Goal: Transaction & Acquisition: Purchase product/service

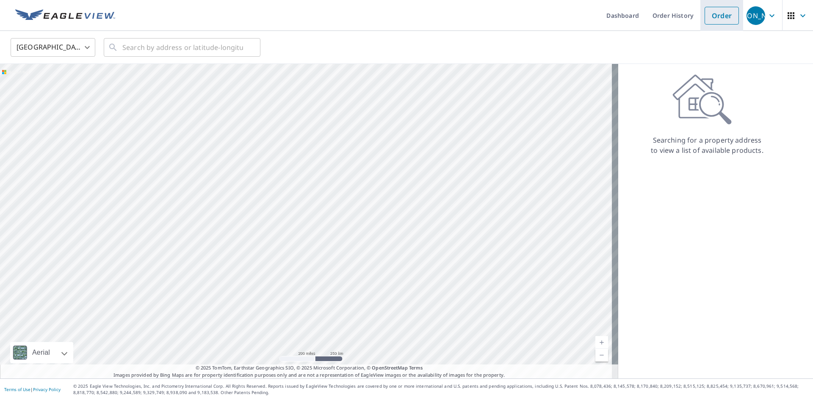
click at [705, 12] on link "Order" at bounding box center [721, 16] width 34 height 18
click at [665, 15] on link "Order History" at bounding box center [673, 15] width 55 height 31
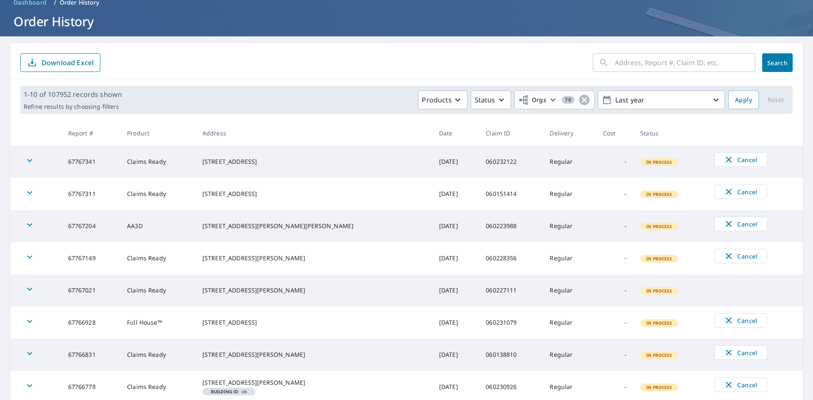
scroll to position [42, 0]
click at [665, 61] on input "text" at bounding box center [685, 62] width 141 height 24
paste input "060206577"
type input "060206577"
click button "Search" at bounding box center [777, 62] width 30 height 19
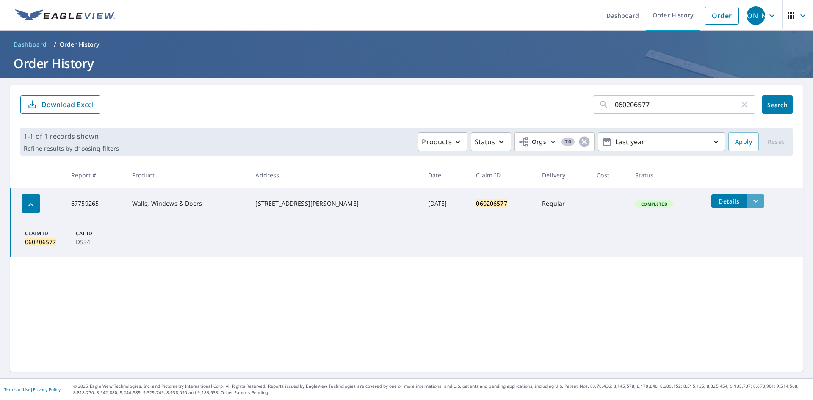
click at [753, 201] on icon "filesDropdownBtn-67759265" at bounding box center [755, 201] width 5 height 3
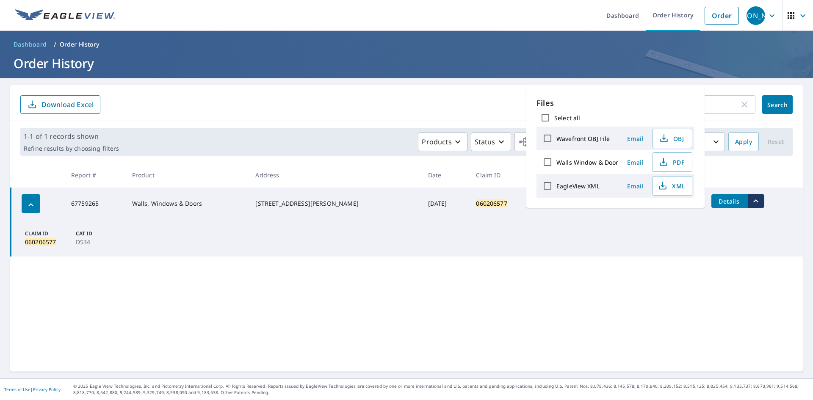
click at [327, 281] on div "060206577 ​ Search Download Excel 1-1 of 1 records shown Refine results by choo…" at bounding box center [406, 228] width 792 height 287
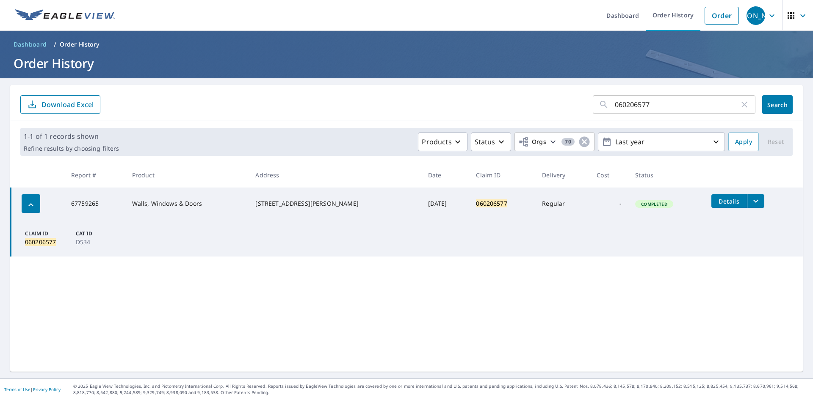
click at [720, 200] on span "Details" at bounding box center [728, 201] width 25 height 8
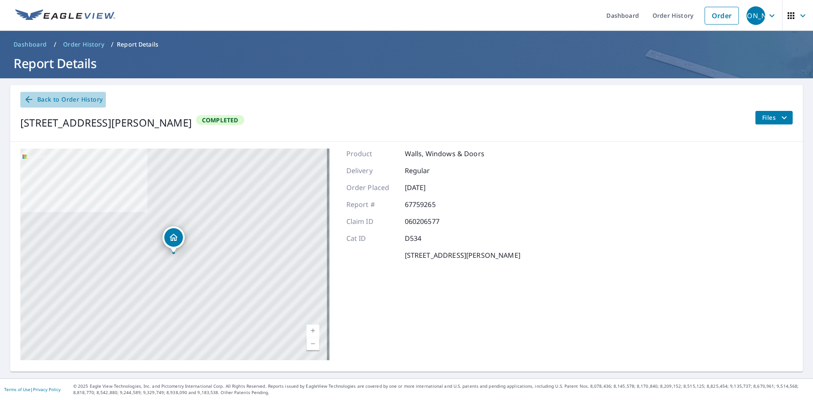
click at [27, 98] on icon at bounding box center [29, 99] width 10 height 10
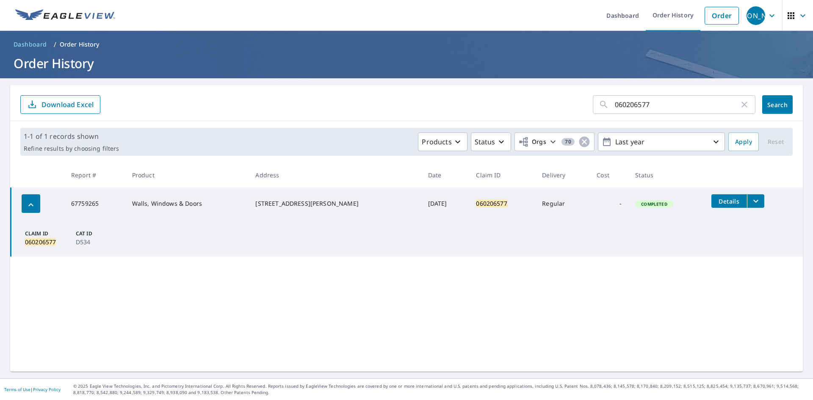
click at [23, 203] on div "button" at bounding box center [31, 203] width 19 height 19
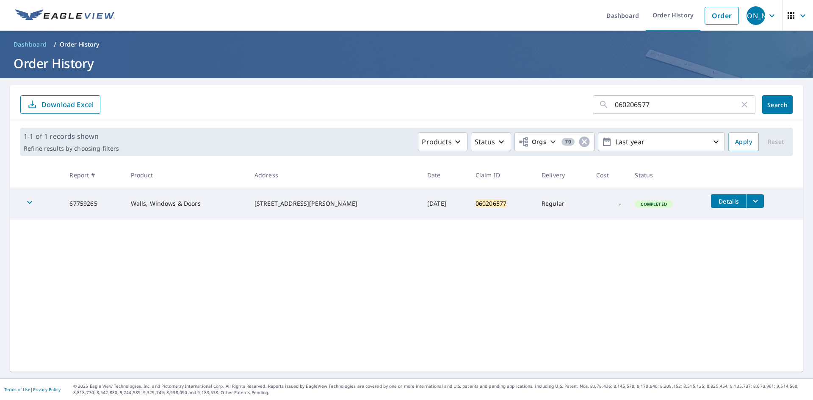
click at [30, 204] on icon "button" at bounding box center [30, 202] width 10 height 10
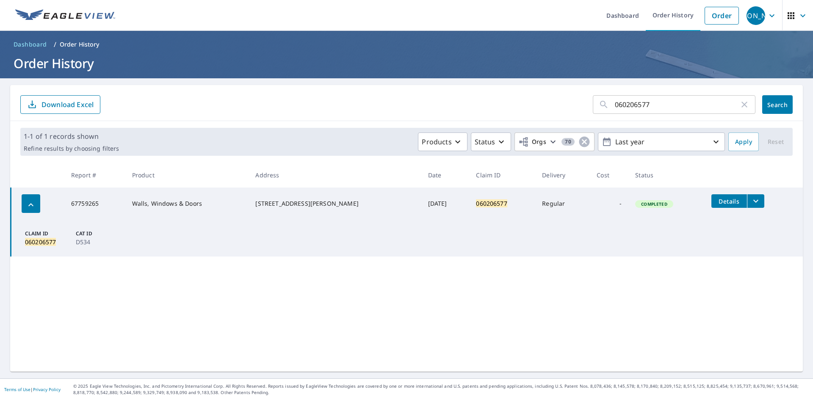
click at [577, 201] on td "Regular" at bounding box center [562, 204] width 55 height 32
click at [719, 16] on link "Order" at bounding box center [721, 16] width 34 height 18
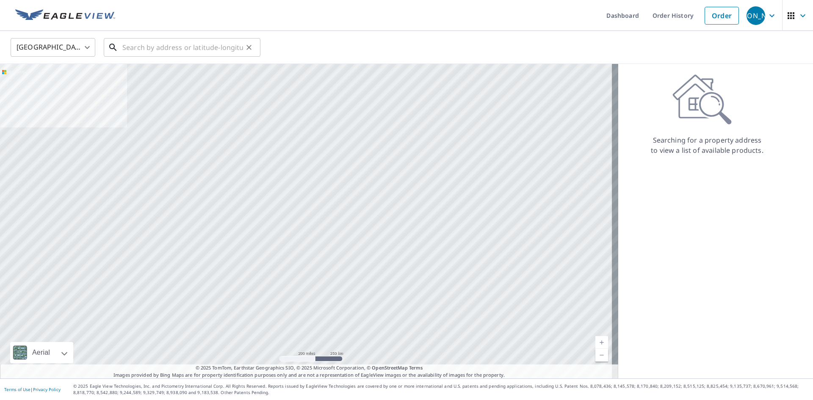
click at [166, 49] on input "text" at bounding box center [182, 48] width 121 height 24
paste input "[STREET_ADDRESS][PERSON_NAME]"
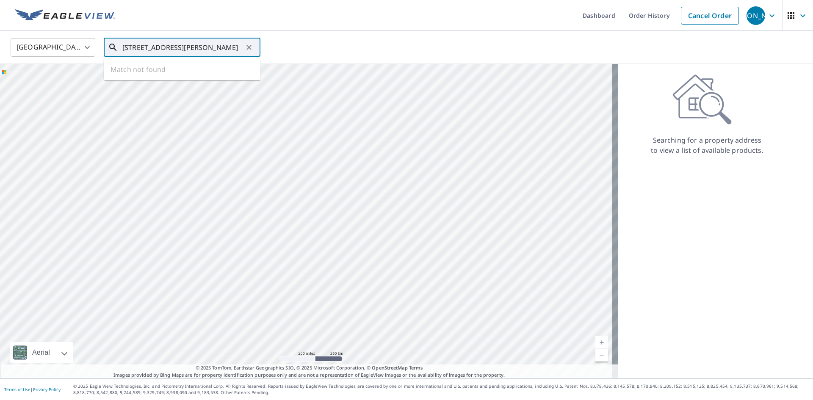
type input "[STREET_ADDRESS][PERSON_NAME]"
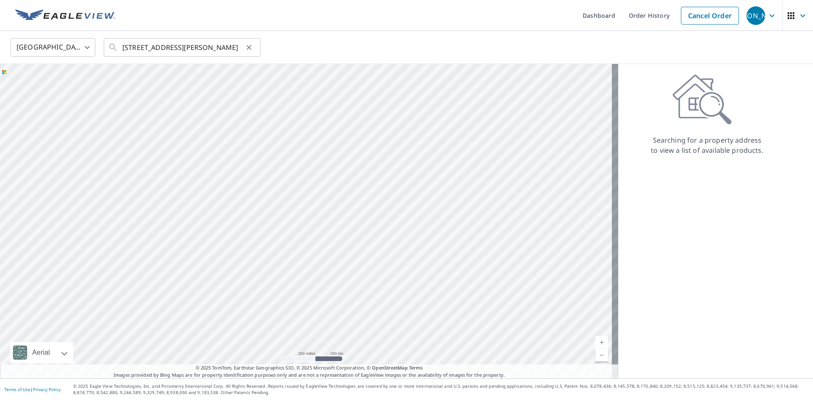
scroll to position [0, 0]
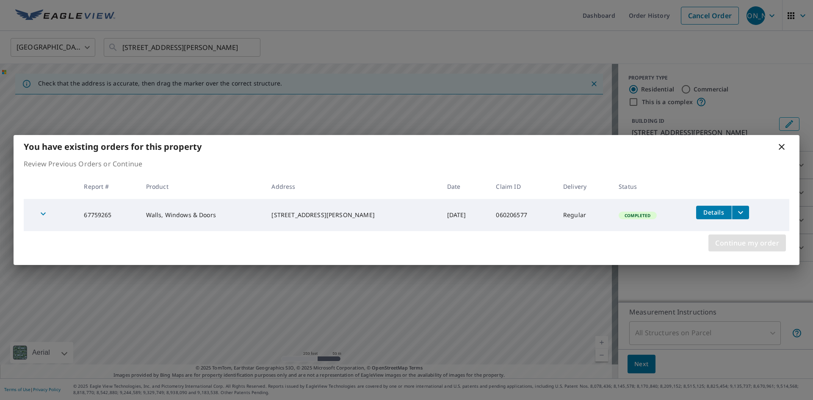
click at [727, 241] on span "Continue my order" at bounding box center [747, 243] width 64 height 12
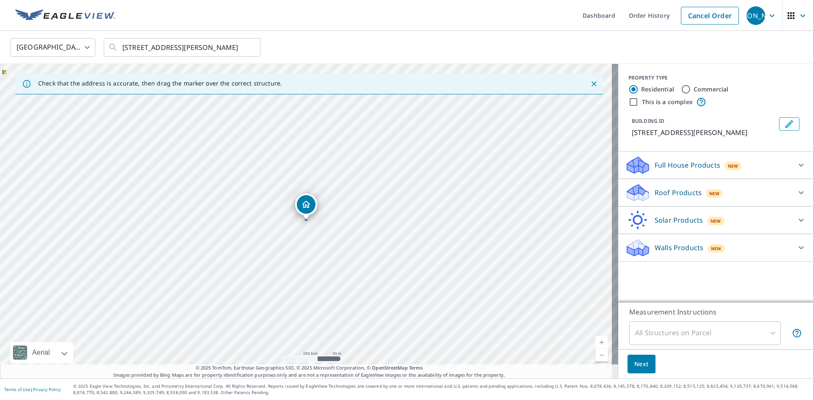
click at [716, 329] on div "All Structures on Parcel" at bounding box center [705, 333] width 152 height 24
click at [756, 327] on div "All Structures on Parcel" at bounding box center [705, 333] width 152 height 24
click at [661, 196] on p "Roof Products" at bounding box center [677, 193] width 47 height 10
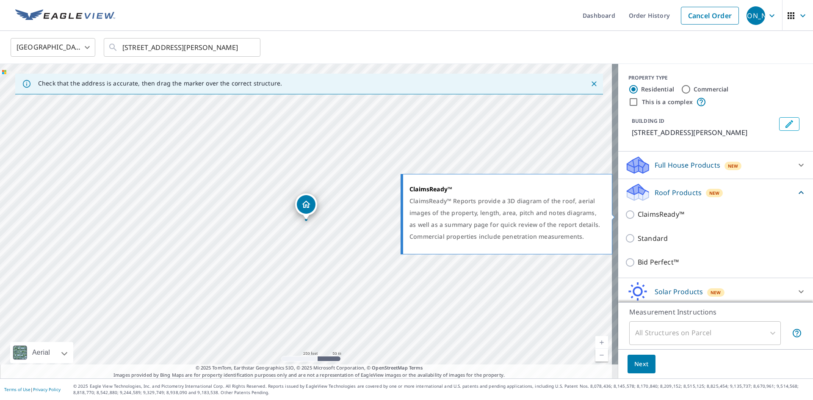
click at [625, 216] on input "ClaimsReady™" at bounding box center [631, 215] width 13 height 10
checkbox input "true"
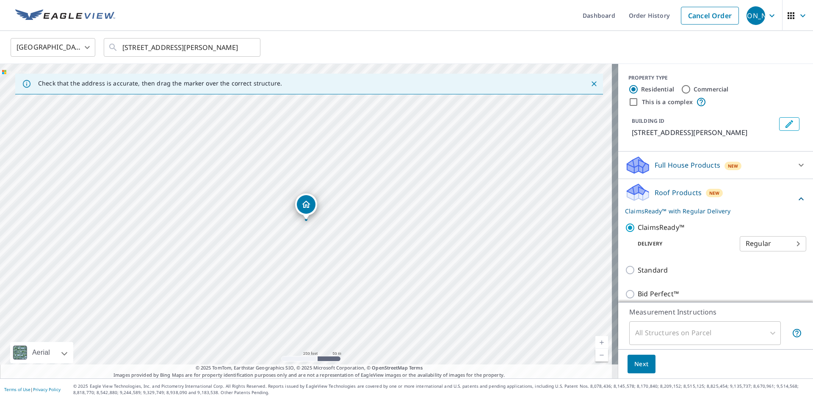
click at [753, 243] on body "JA [PERSON_NAME] Dashboard Order History Cancel Order JA [GEOGRAPHIC_DATA] US ​…" at bounding box center [406, 200] width 813 height 400
click at [754, 243] on li "Regular" at bounding box center [760, 243] width 66 height 15
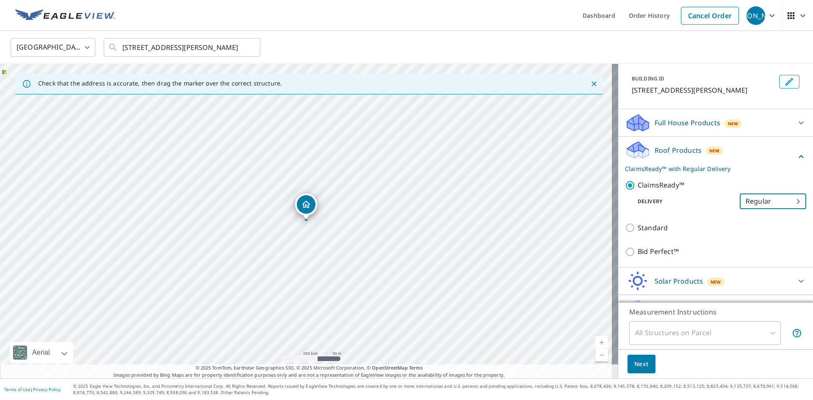
scroll to position [63, 0]
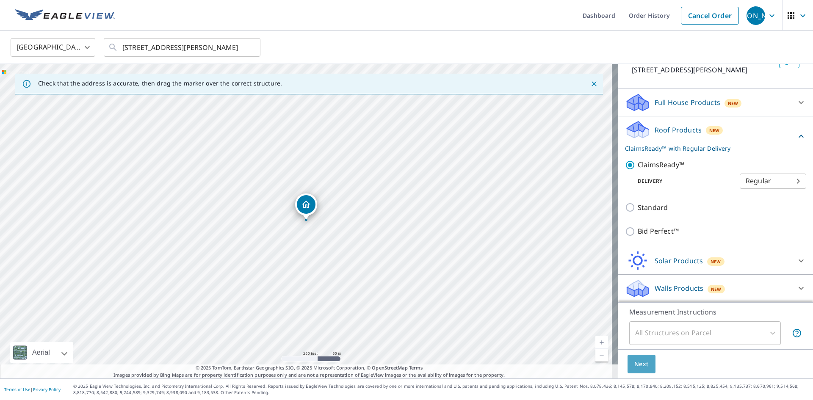
click at [640, 369] on button "Next" at bounding box center [641, 364] width 28 height 19
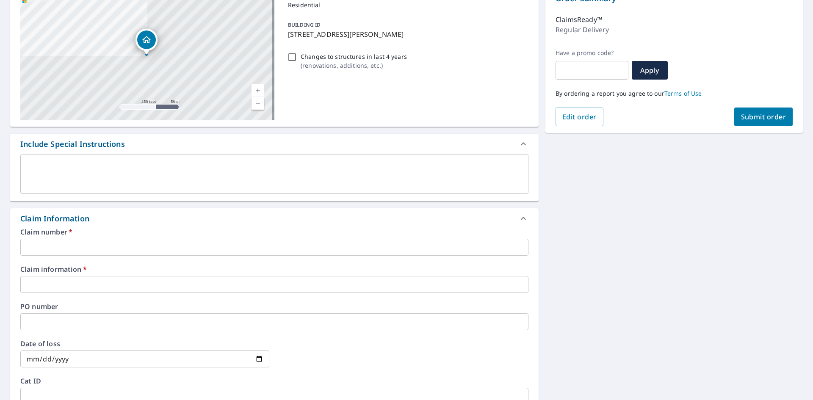
scroll to position [212, 0]
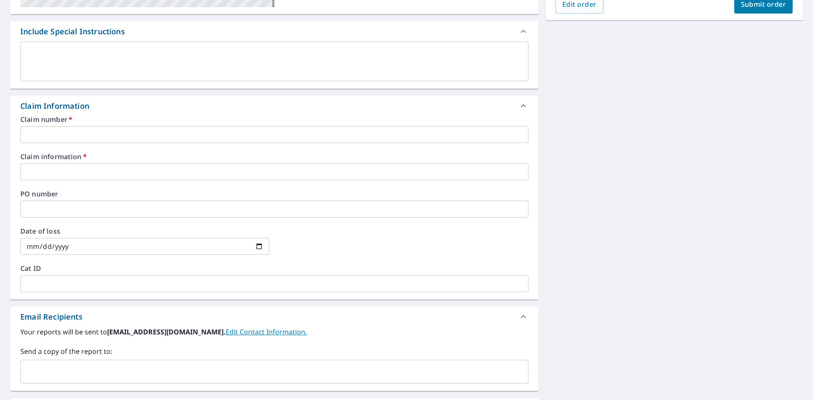
click at [58, 135] on input "text" at bounding box center [274, 134] width 508 height 17
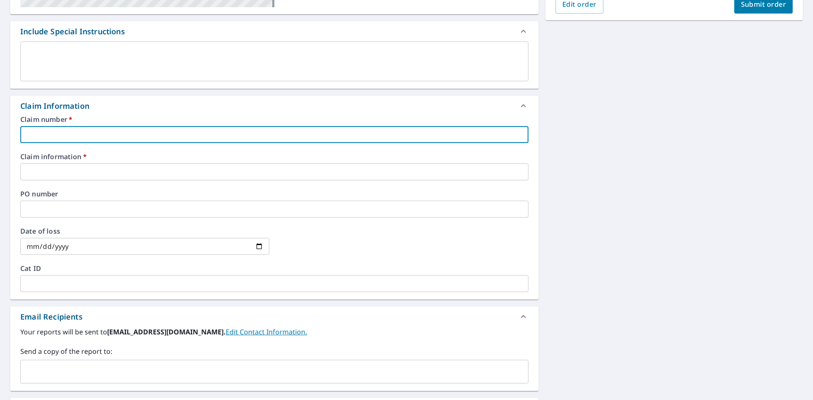
paste input "060206577"
type input "060206577"
click at [54, 172] on input "text" at bounding box center [274, 171] width 508 height 17
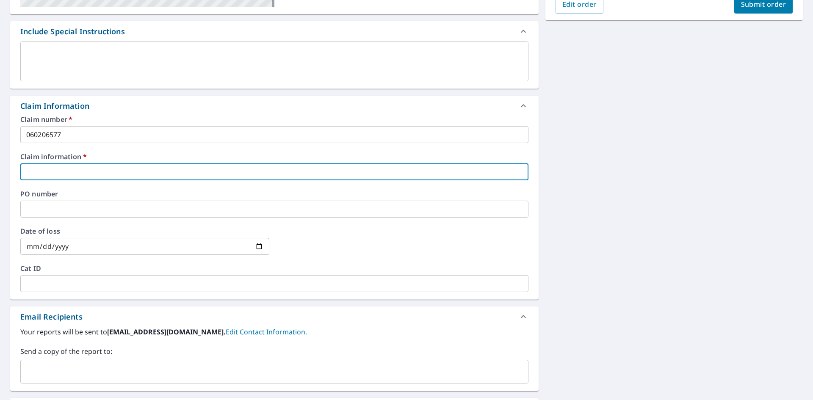
paste input "060206577"
type input "060206577"
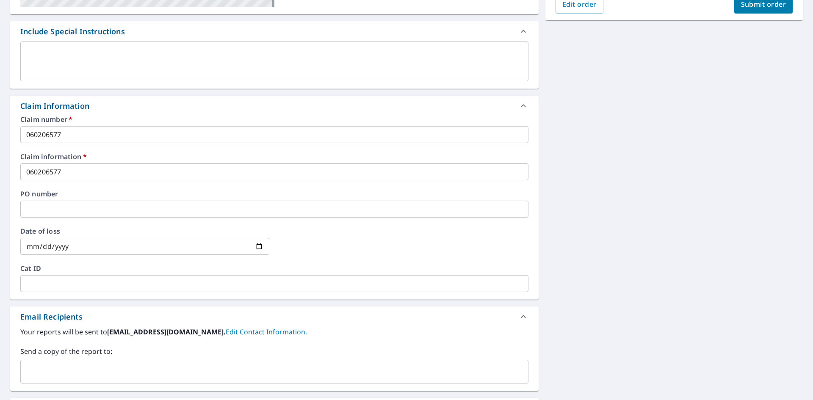
click at [457, 149] on div "Claim number   * 060206577 ​ Claim information   * 060206577 ​ PO number ​ Date…" at bounding box center [274, 207] width 528 height 183
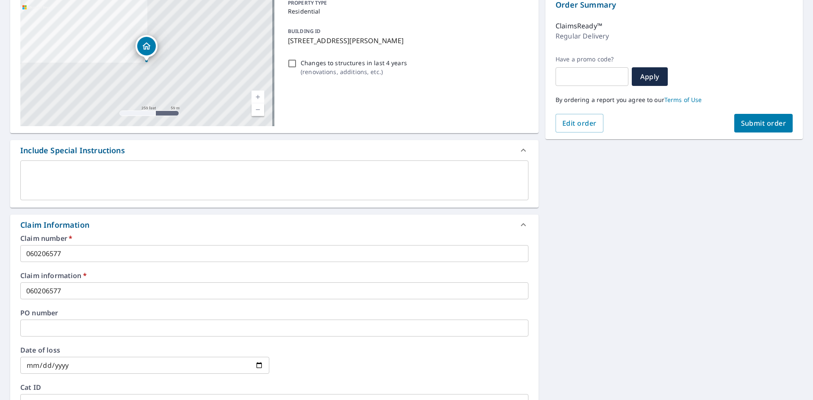
scroll to position [0, 0]
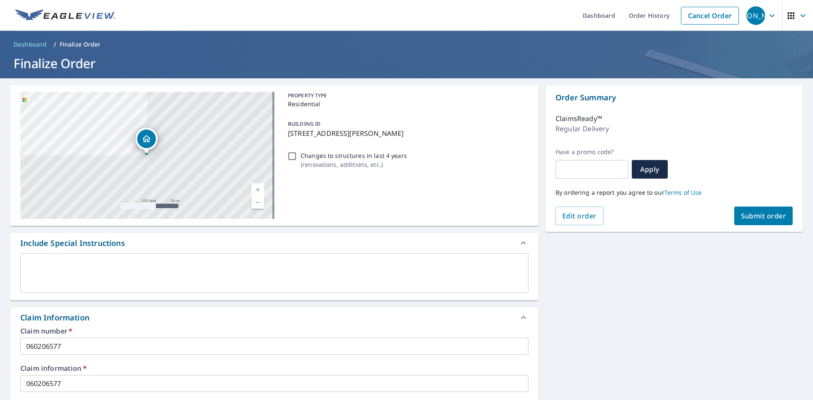
click at [742, 213] on span "Submit order" at bounding box center [763, 215] width 45 height 9
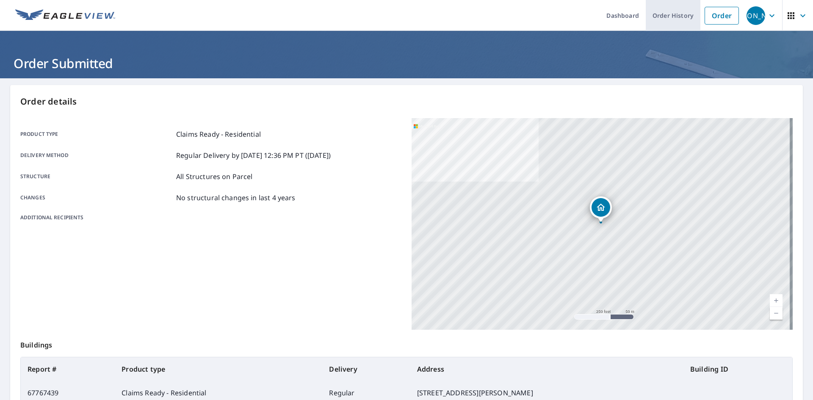
click at [653, 13] on link "Order History" at bounding box center [673, 15] width 55 height 31
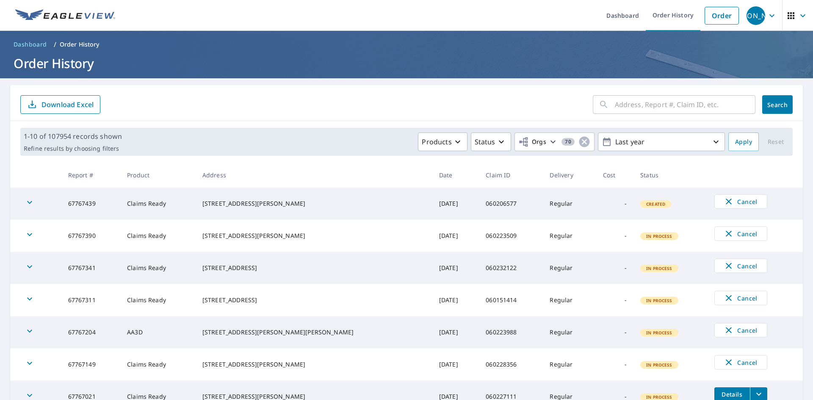
click at [661, 108] on input "text" at bounding box center [685, 105] width 141 height 24
paste input "060206577"
type input "060206577"
click button "Search" at bounding box center [777, 104] width 30 height 19
